Goal: Check status: Check status

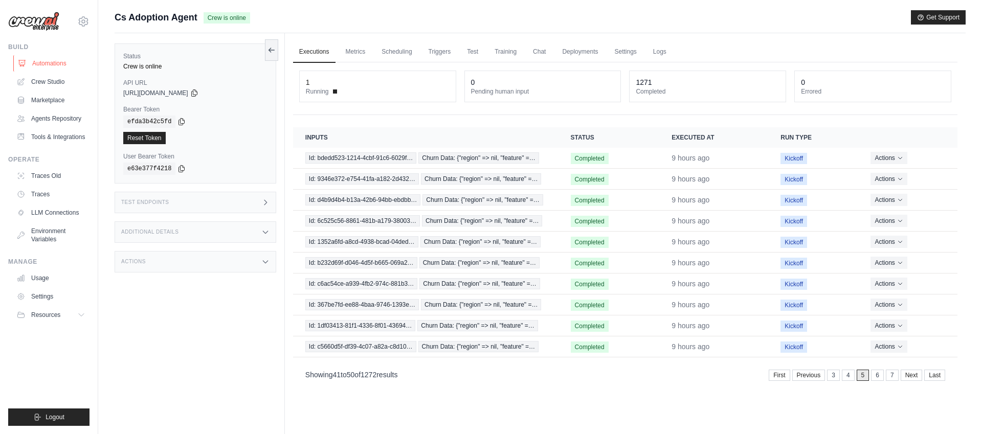
scroll to position [2, 0]
click at [57, 62] on link "Automations" at bounding box center [51, 63] width 77 height 16
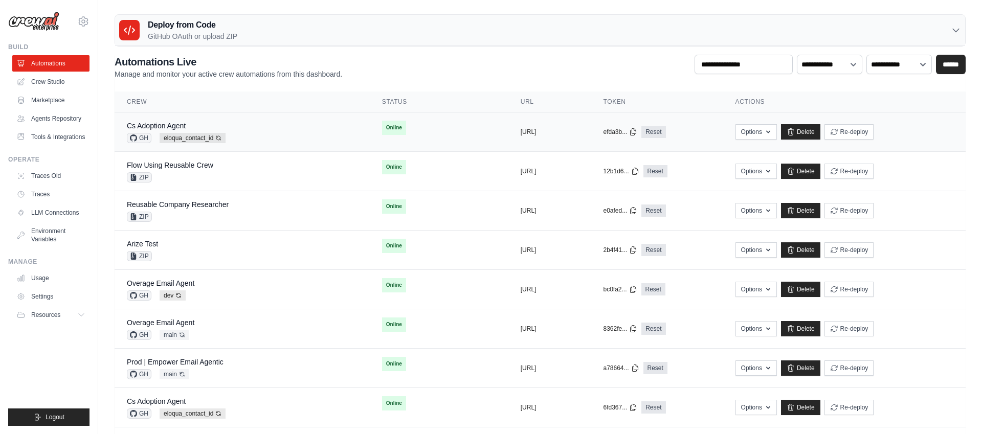
click at [302, 130] on div "Cs Adoption Agent GH eloqua_contact_id Auto-deploy enabled" at bounding box center [242, 132] width 231 height 22
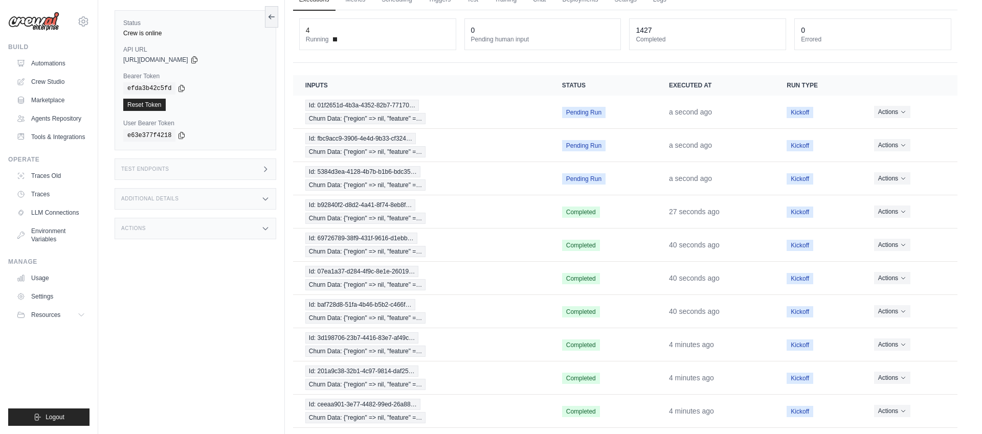
scroll to position [48, 0]
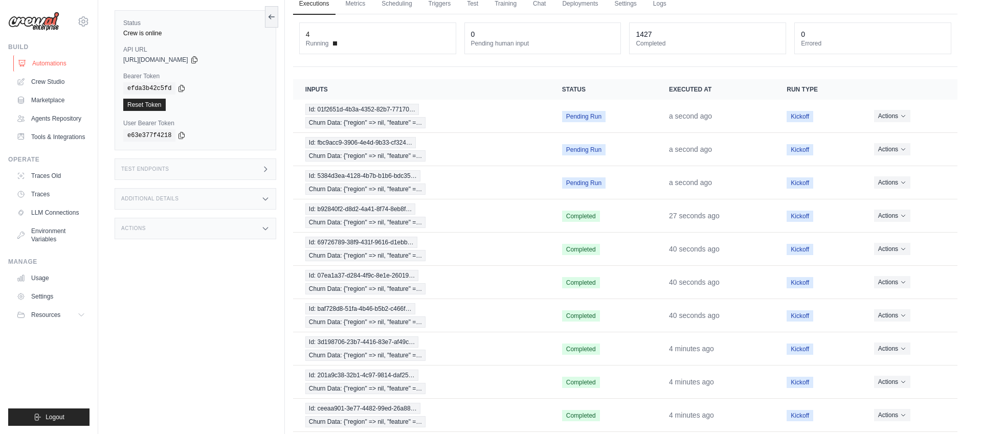
click at [56, 66] on link "Automations" at bounding box center [51, 63] width 77 height 16
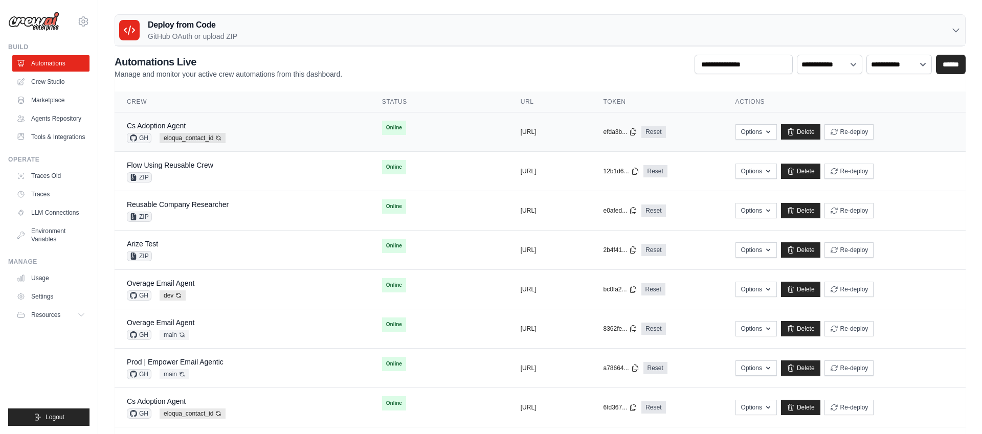
click at [408, 134] on td "Online" at bounding box center [439, 127] width 139 height 31
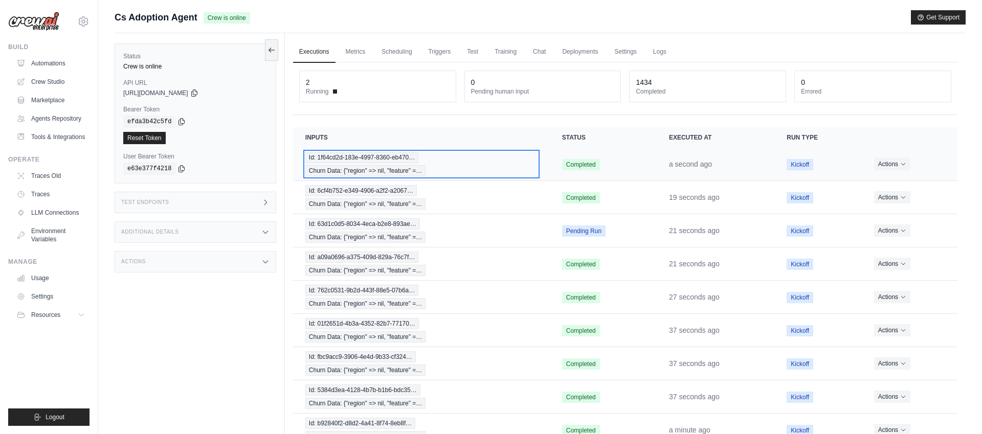
click at [464, 164] on div "Id: 1f64cd2d-183e-4997-8360-eb470… Churn Data: {"region" => nil, "feature" =…" at bounding box center [421, 164] width 232 height 25
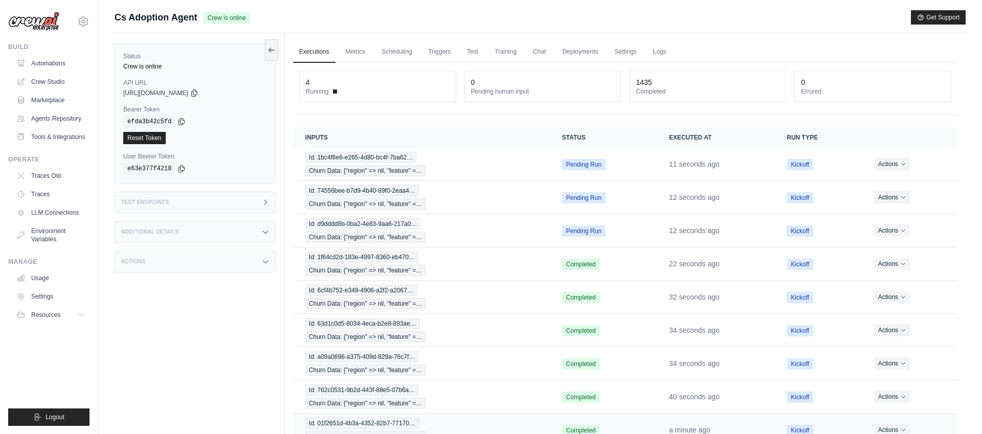
scroll to position [95, 0]
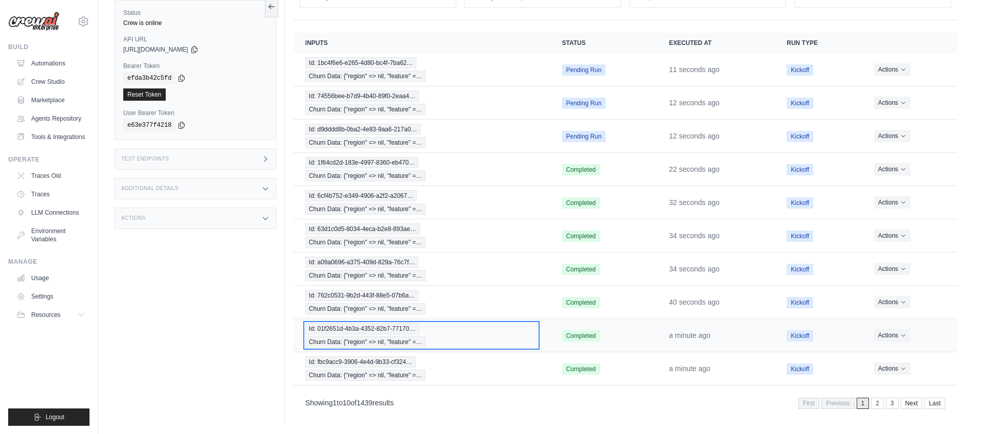
click at [378, 337] on span "Churn Data: {"region" => nil, "feature" =…" at bounding box center [365, 341] width 121 height 11
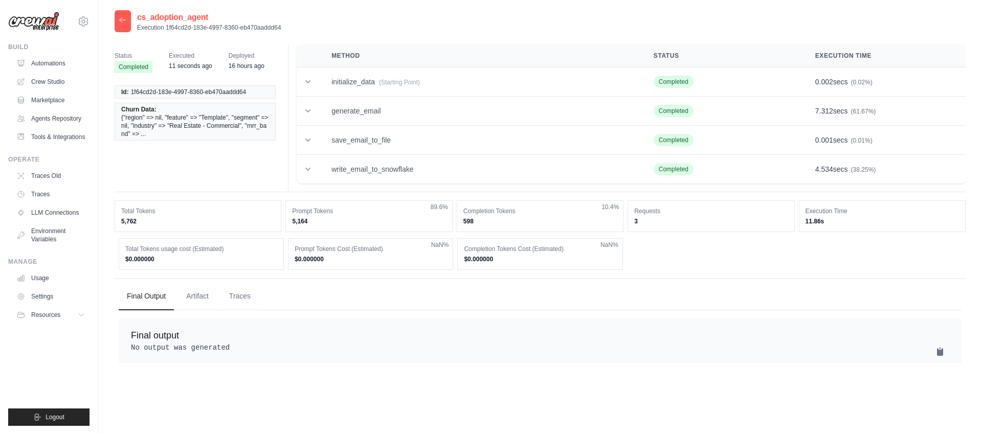
scroll to position [13, 0]
